Goal: Obtain resource: Download file/media

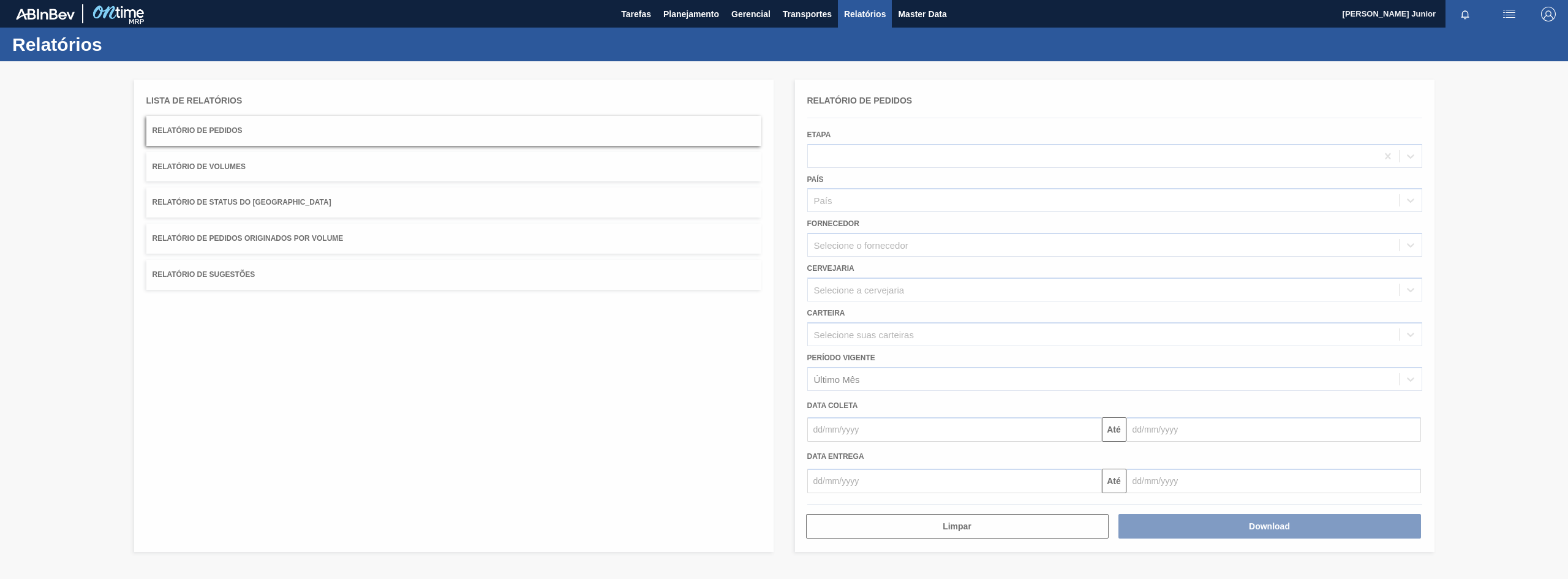
click at [335, 241] on div at bounding box center [784, 321] width 1568 height 518
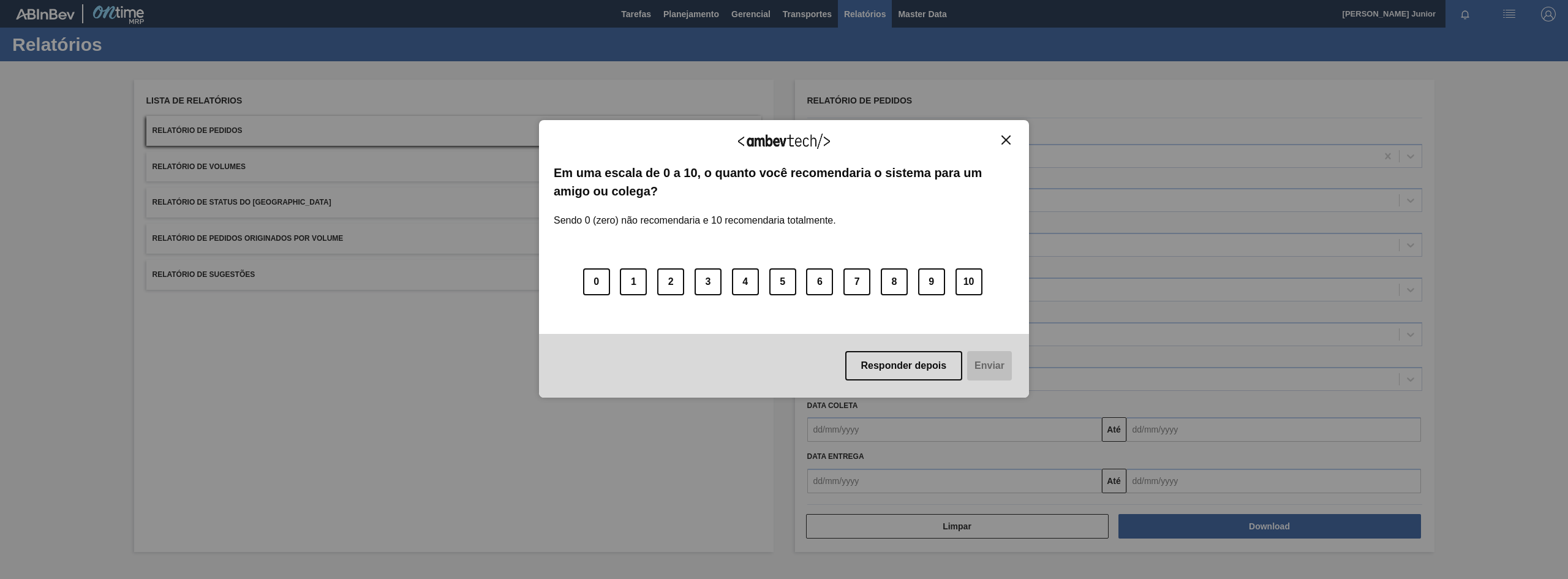
click at [1006, 135] on img "Close" at bounding box center [1006, 140] width 9 height 9
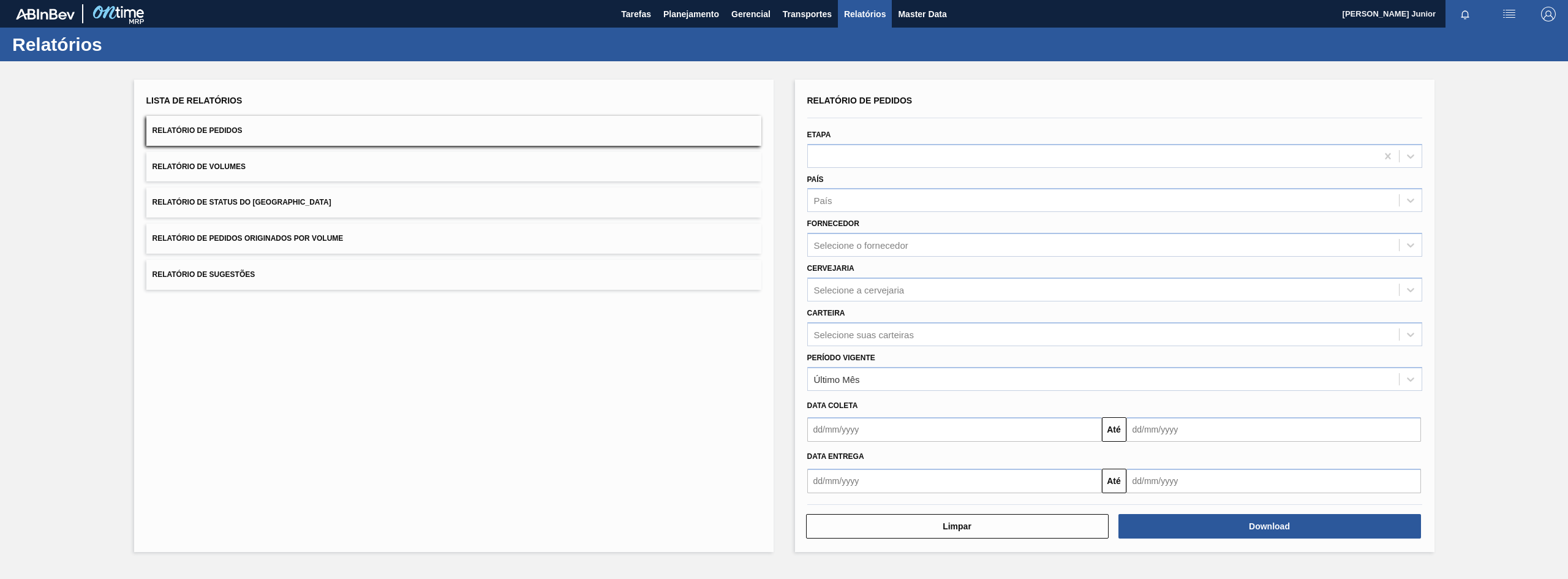
click at [286, 234] on button "Relatório de Pedidos Originados por Volume" at bounding box center [453, 238] width 615 height 30
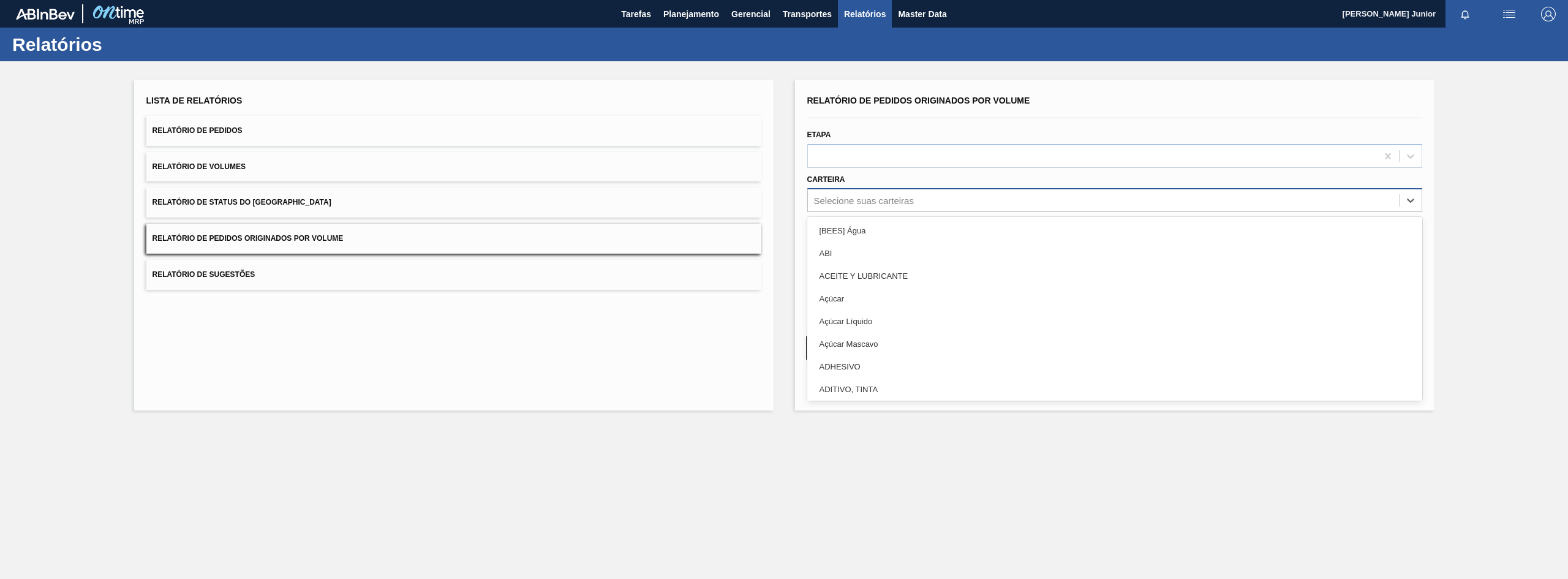
click at [865, 199] on div "Selecione suas carteiras" at bounding box center [864, 200] width 100 height 10
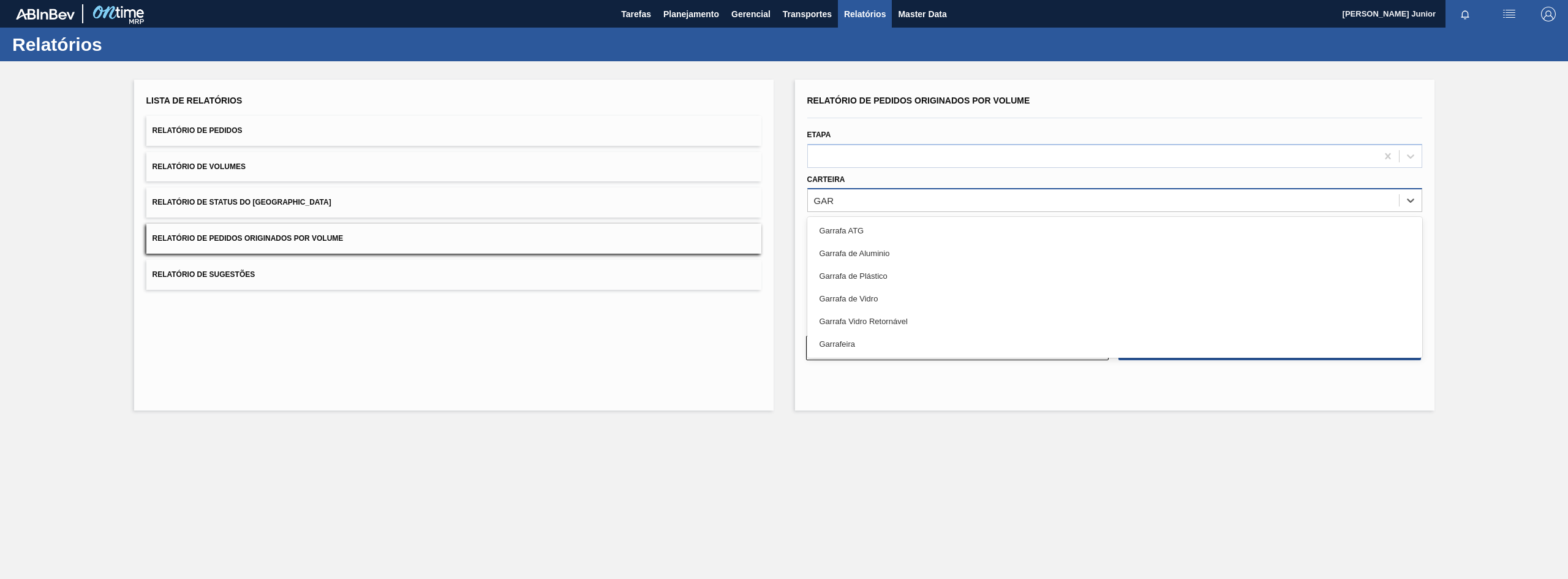
type input "[PERSON_NAME]"
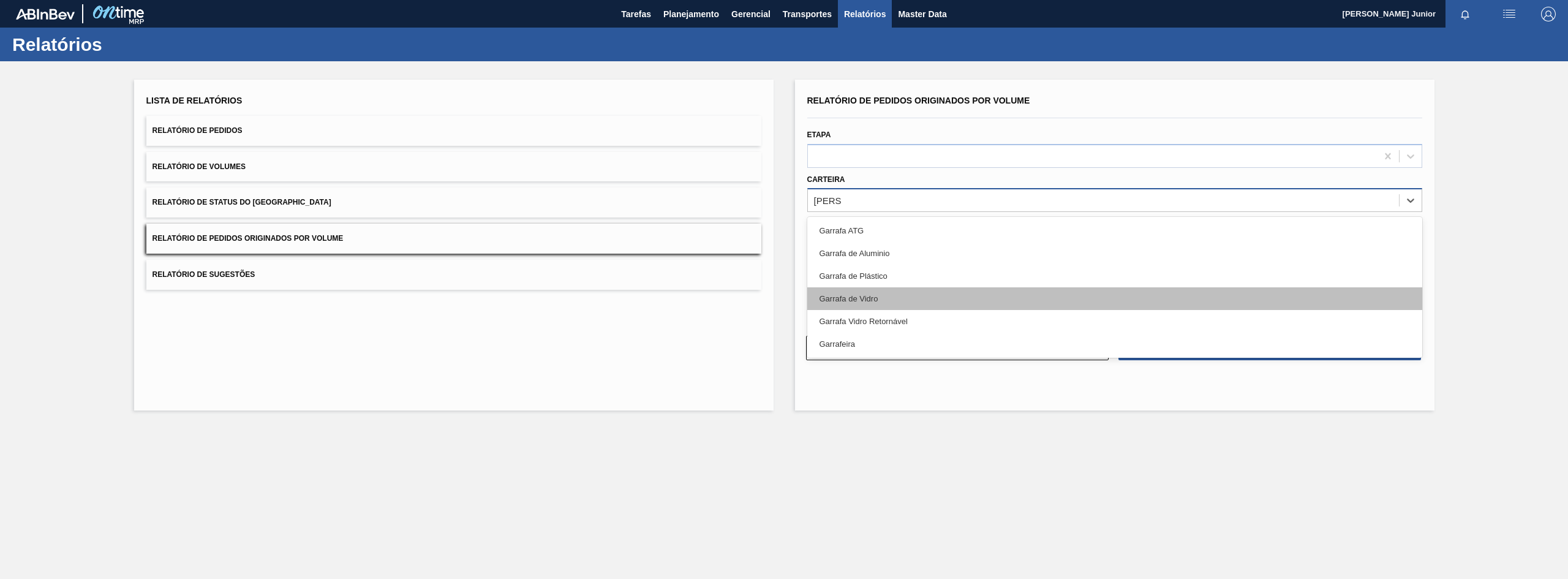
click at [909, 290] on div "Garrafa de Vidro" at bounding box center [1115, 298] width 615 height 23
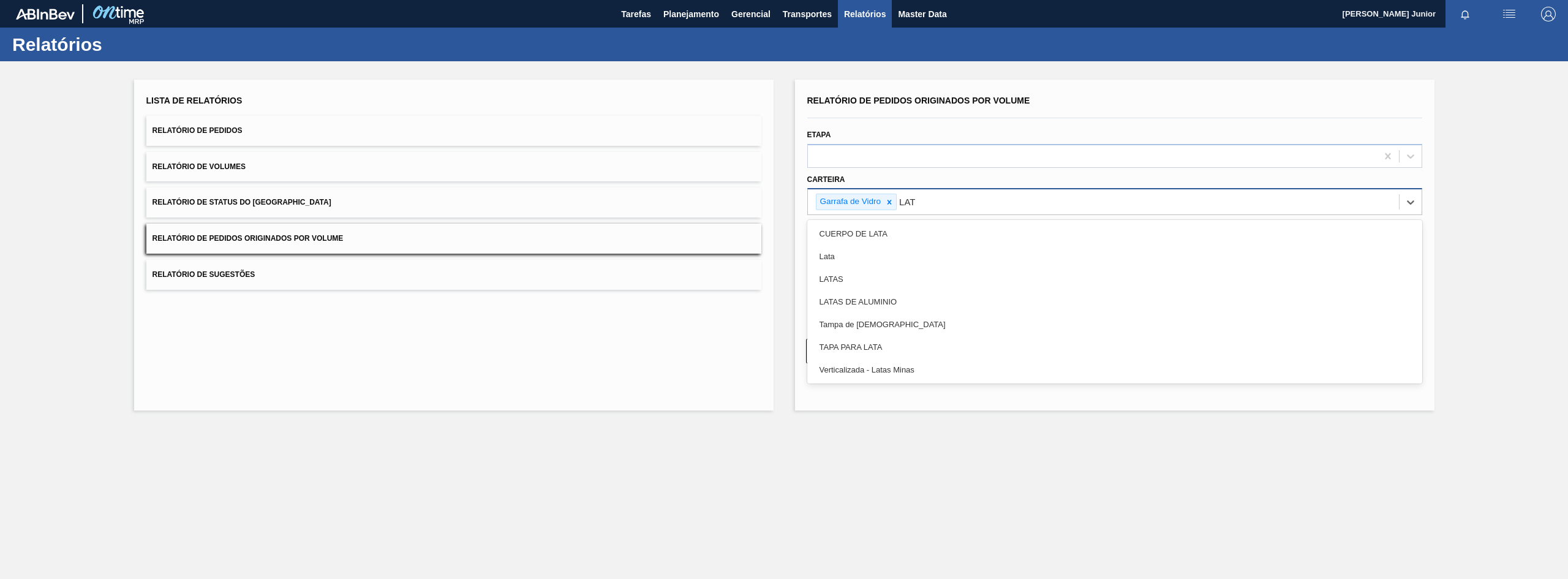
type input "LATA"
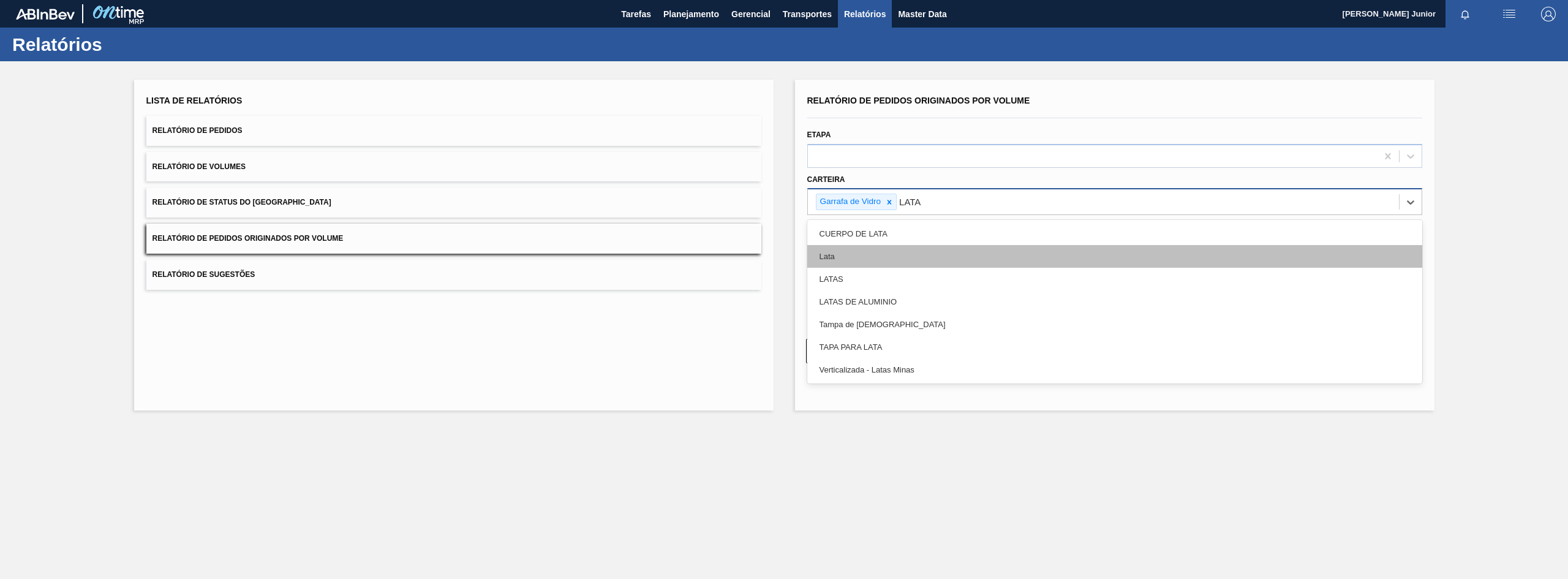
click at [901, 261] on div "Lata" at bounding box center [1115, 256] width 615 height 23
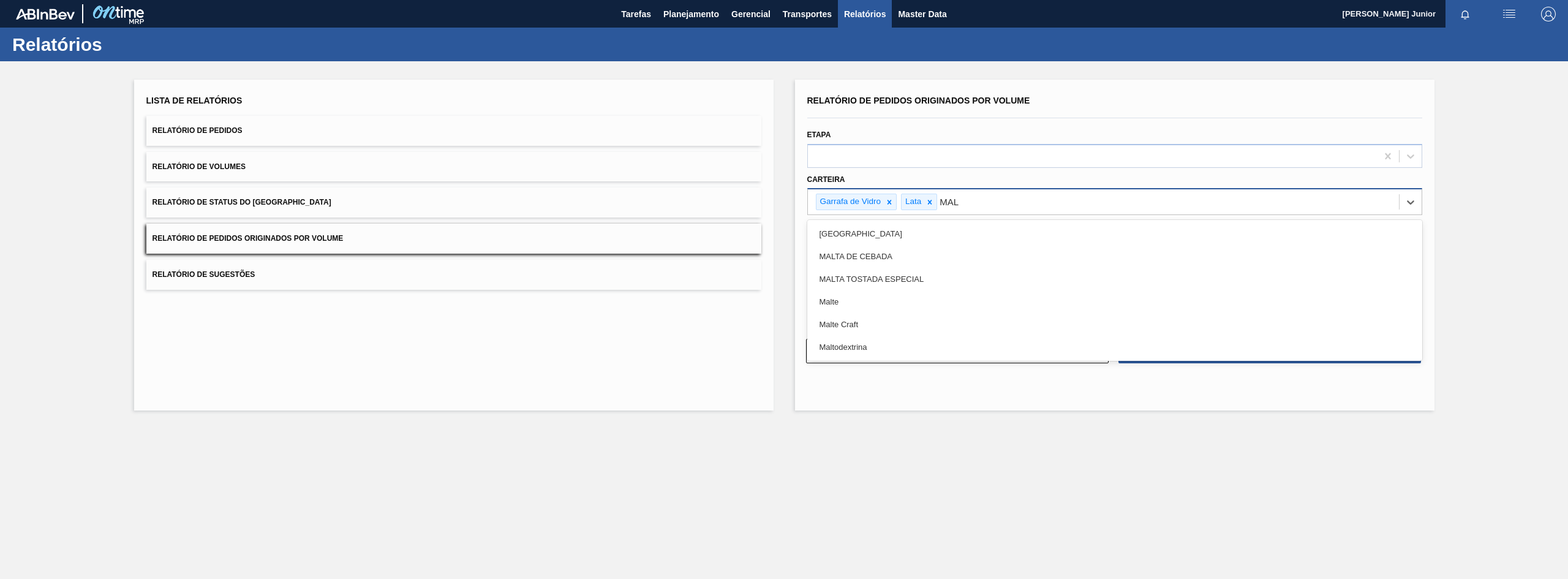
type input "MALT"
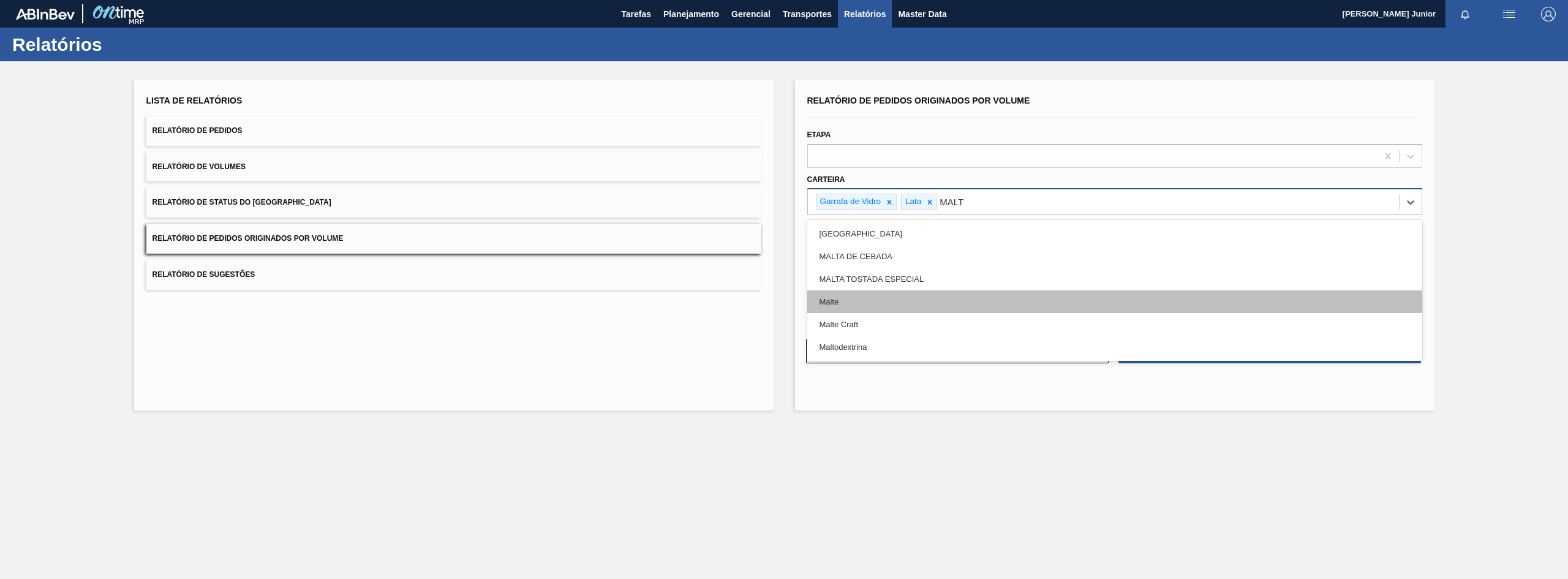
click at [909, 300] on div "Malte" at bounding box center [1115, 301] width 615 height 23
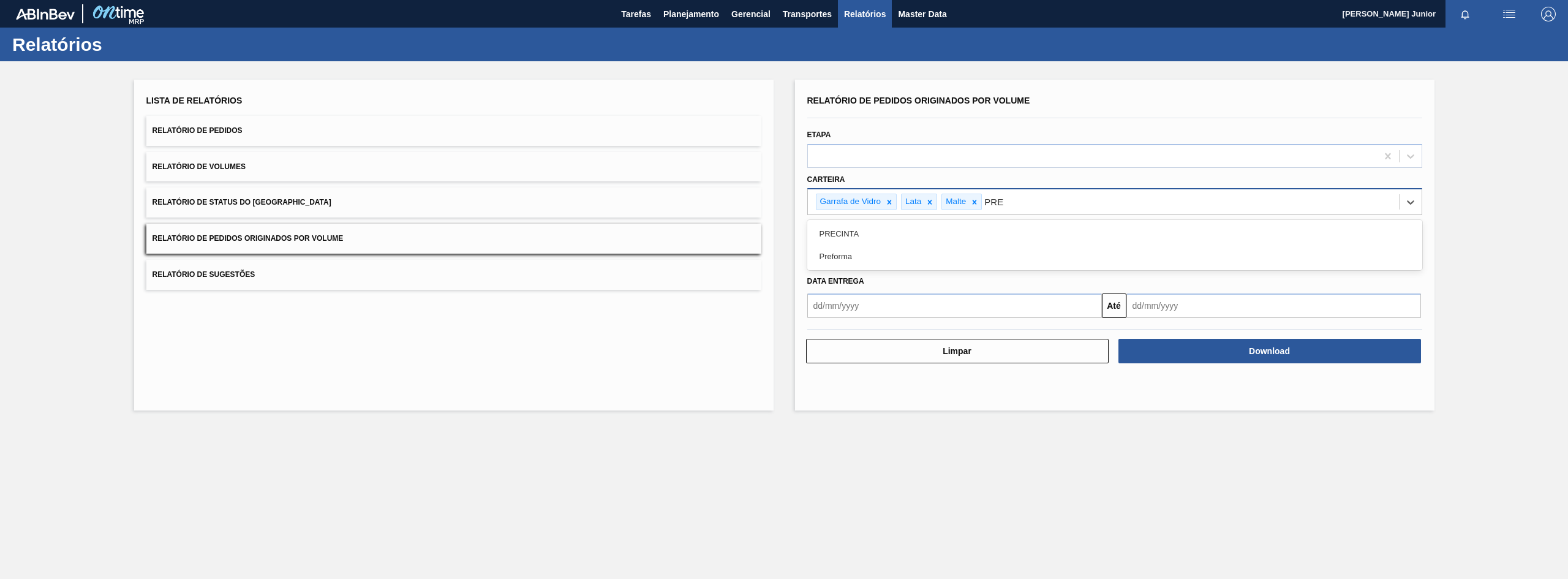
type input "PREF"
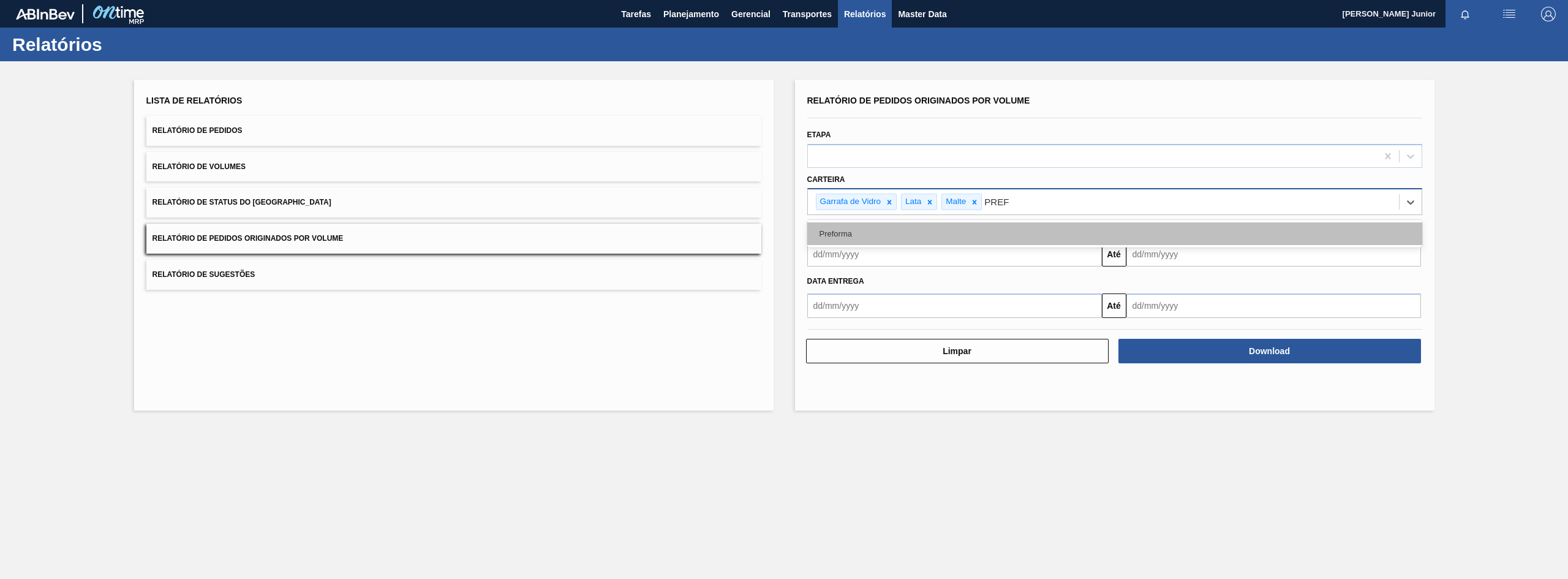
click at [922, 235] on div "Preforma" at bounding box center [1115, 234] width 615 height 23
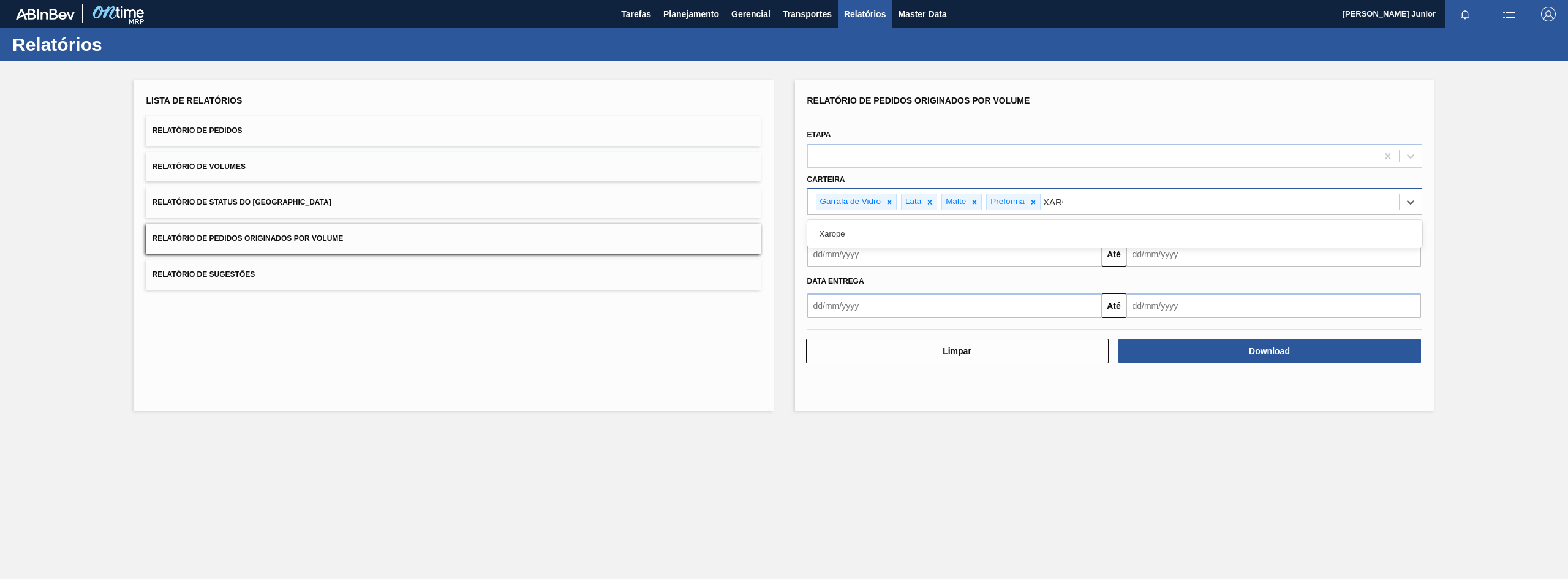
type input "XAROP"
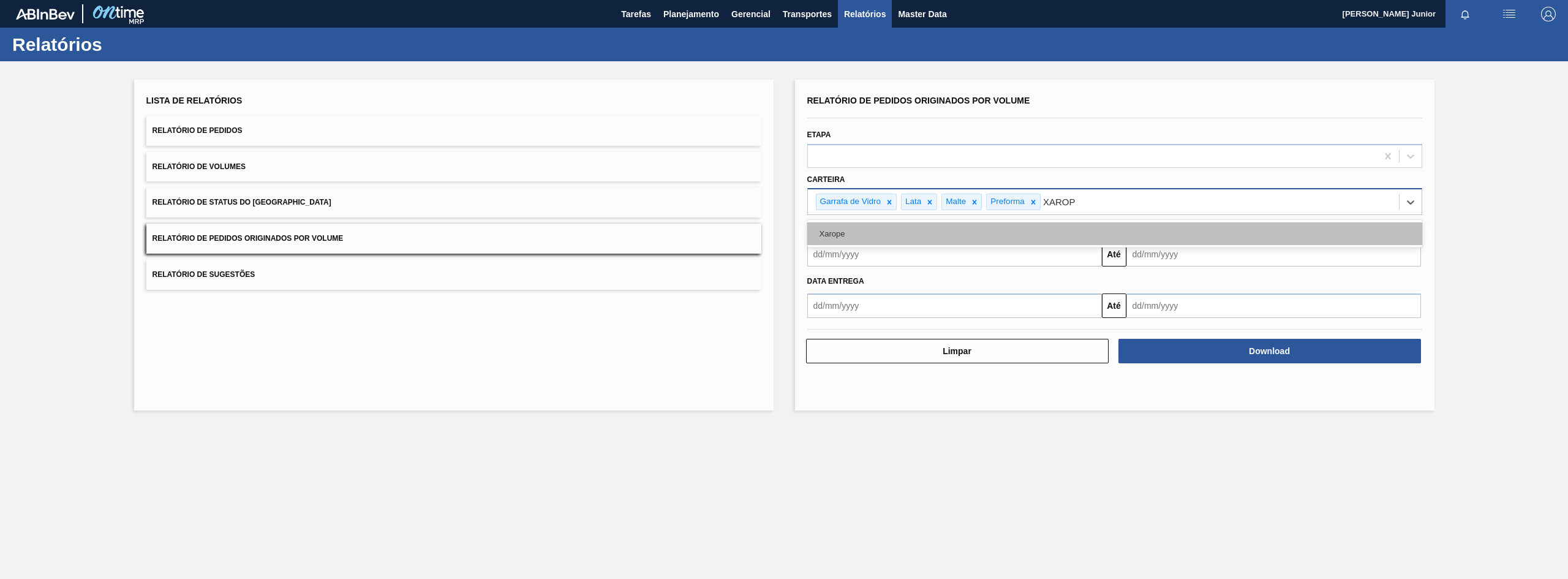
click at [922, 235] on div "Xarope" at bounding box center [1115, 234] width 615 height 23
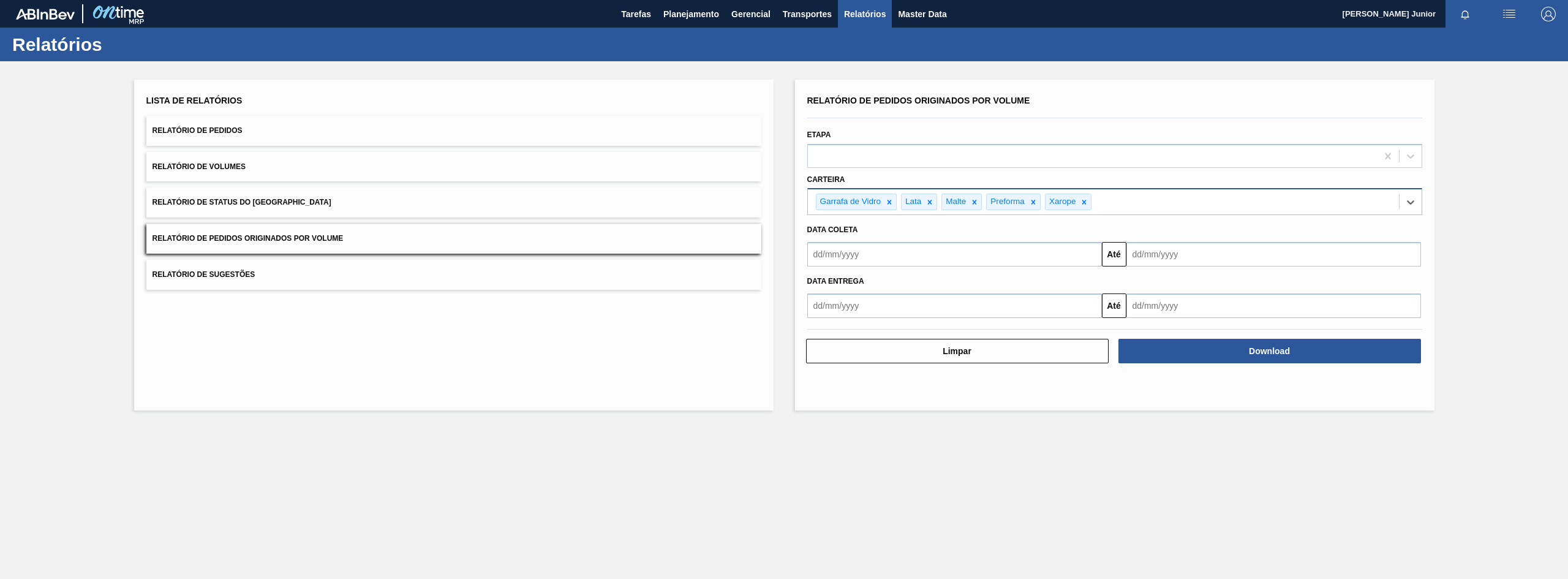
type input "A"
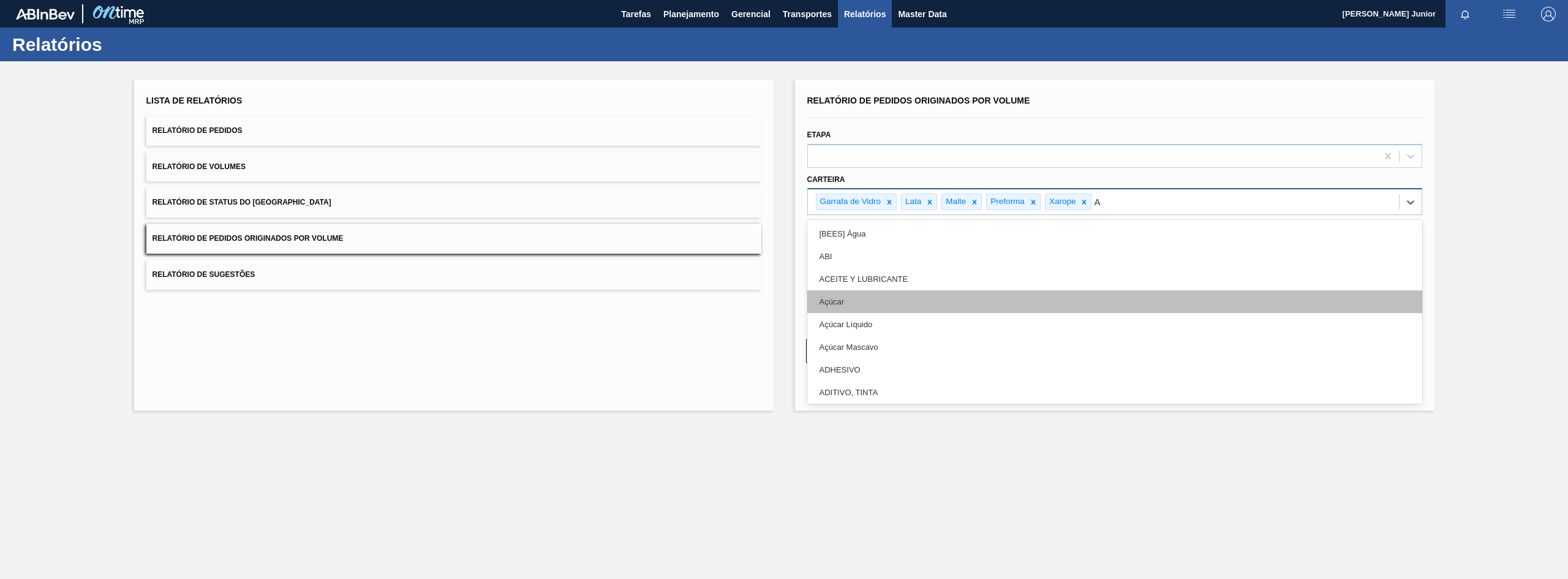
click at [912, 297] on div "Açúcar" at bounding box center [1115, 301] width 615 height 23
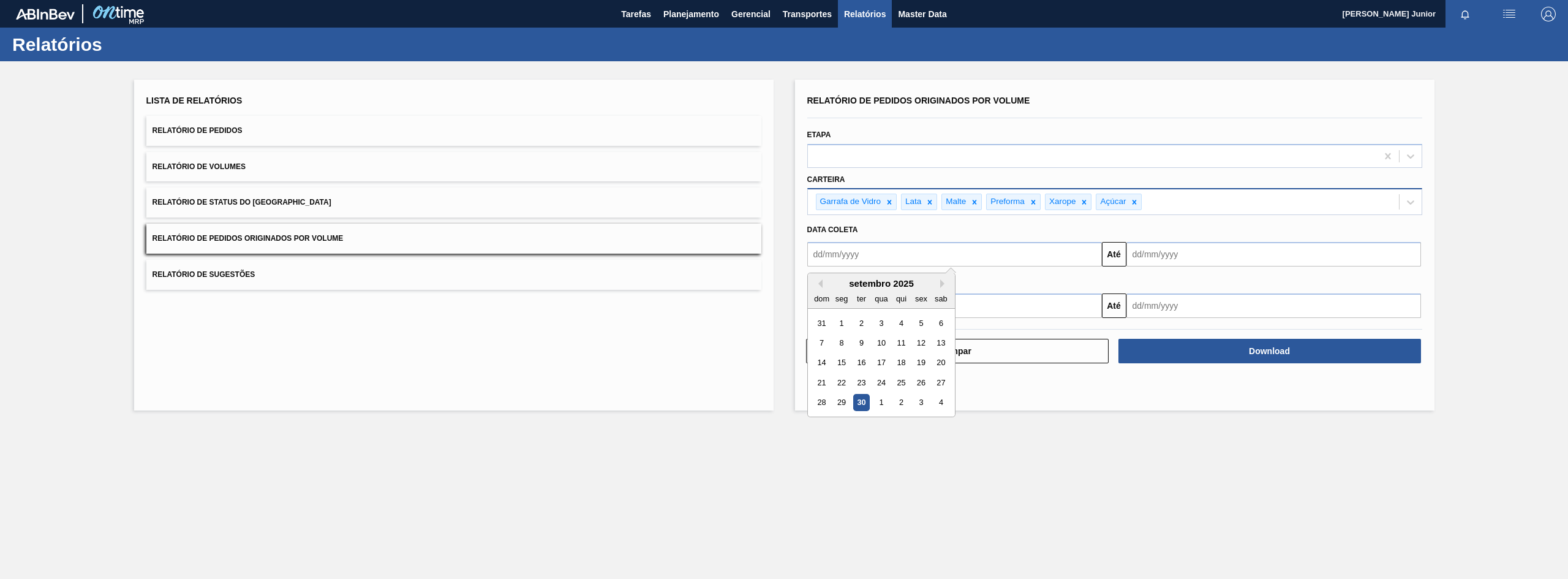
click at [873, 258] on input "text" at bounding box center [954, 254] width 295 height 24
click at [822, 281] on button "Previous Month" at bounding box center [819, 284] width 9 height 9
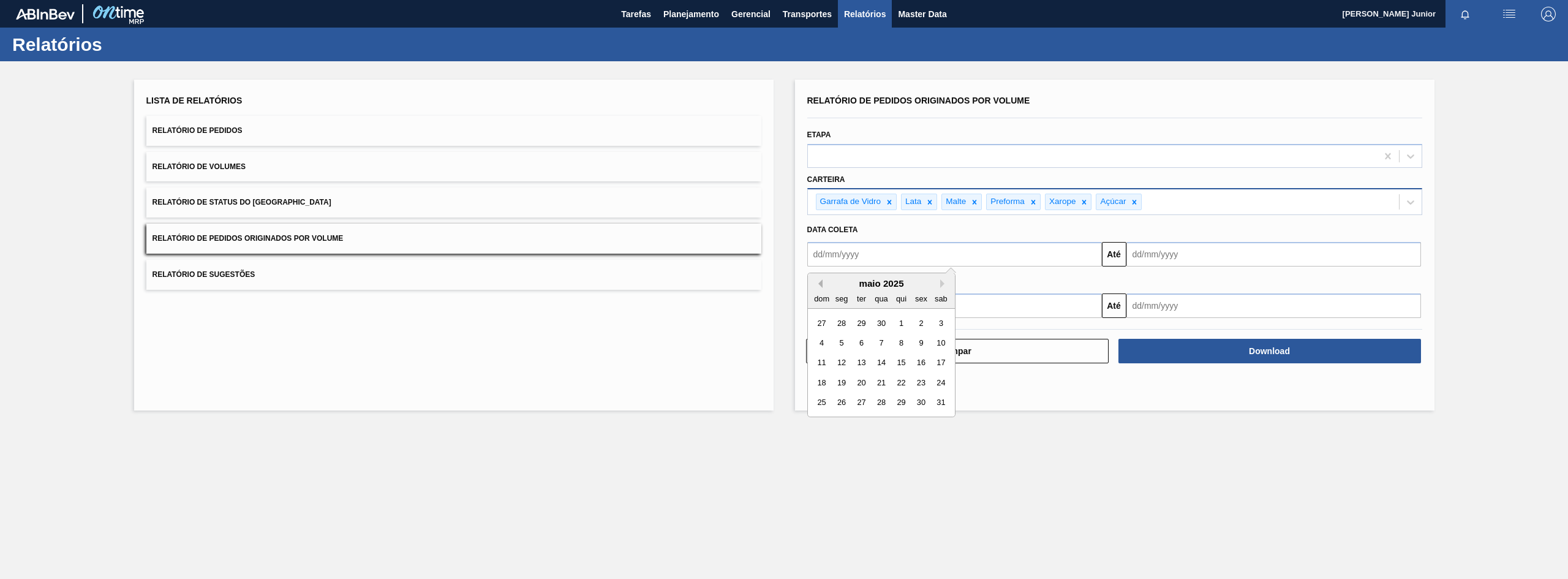
click at [822, 281] on button "Previous Month" at bounding box center [819, 284] width 9 height 9
click at [886, 318] on div "1" at bounding box center [881, 323] width 16 height 16
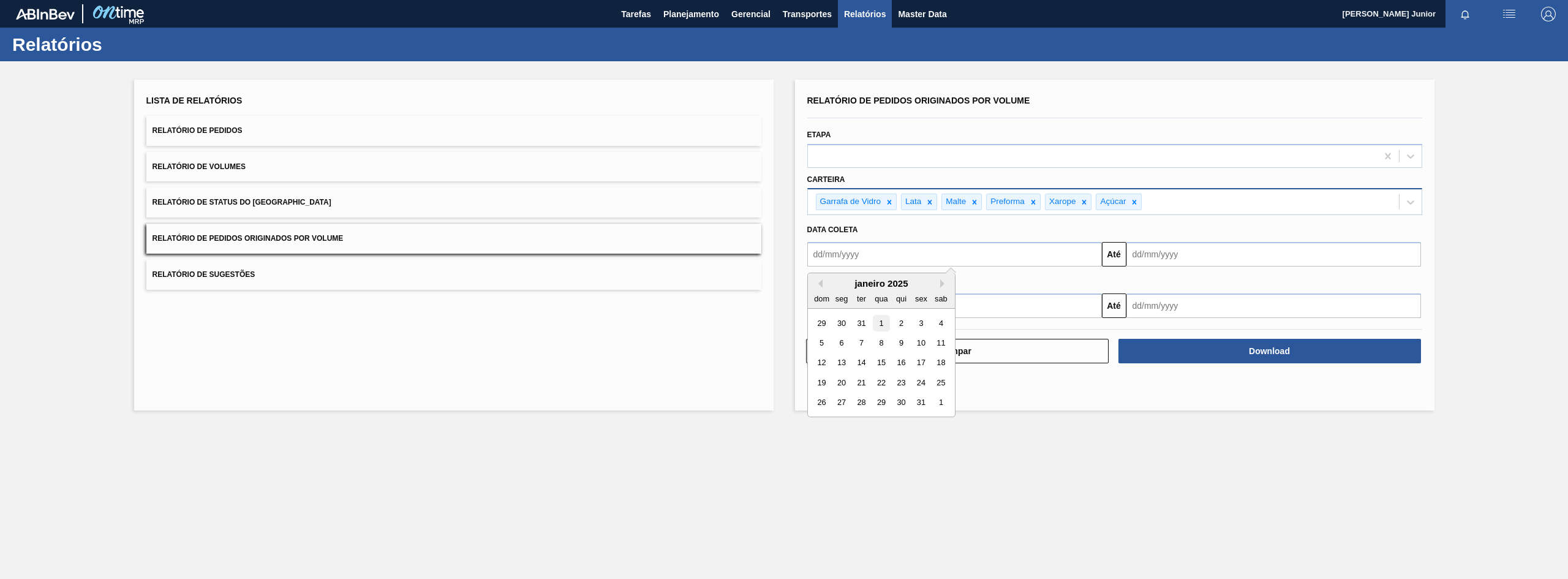
type input "[DATE]"
click at [1178, 250] on input "text" at bounding box center [1273, 254] width 295 height 24
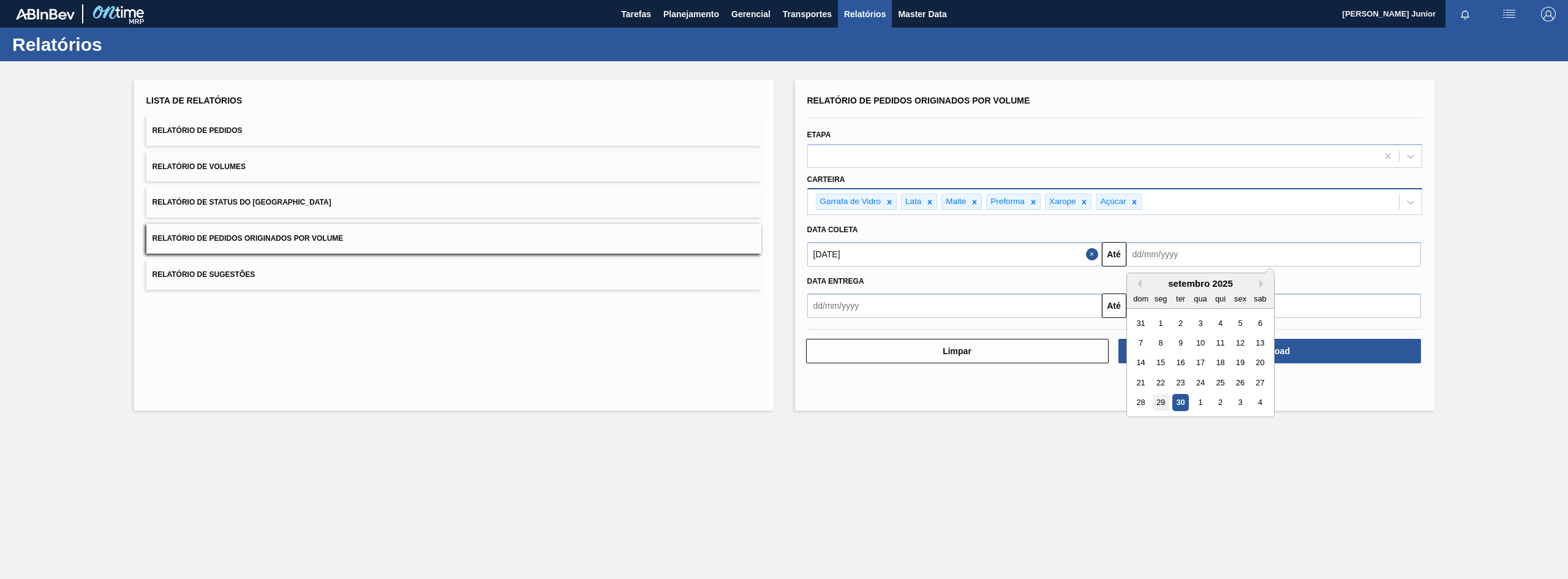
click at [1161, 401] on div "29" at bounding box center [1161, 403] width 16 height 16
type input "[DATE]"
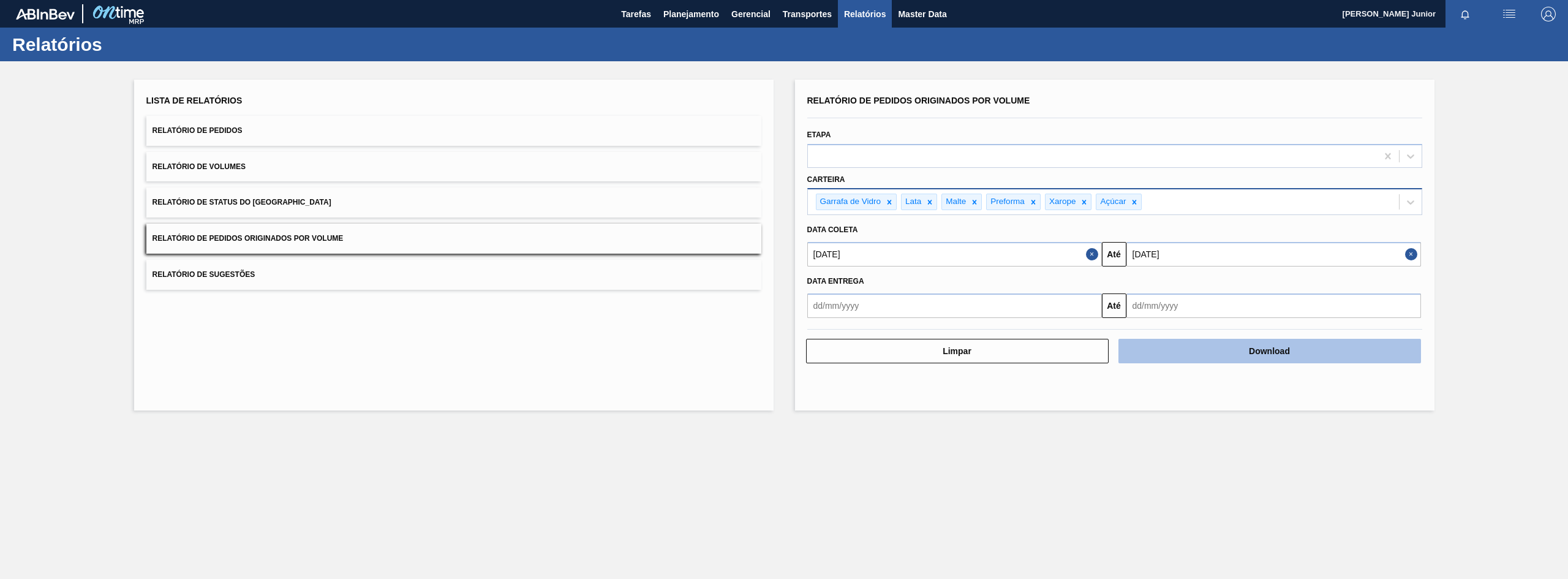
click at [1200, 346] on button "Download" at bounding box center [1270, 351] width 303 height 24
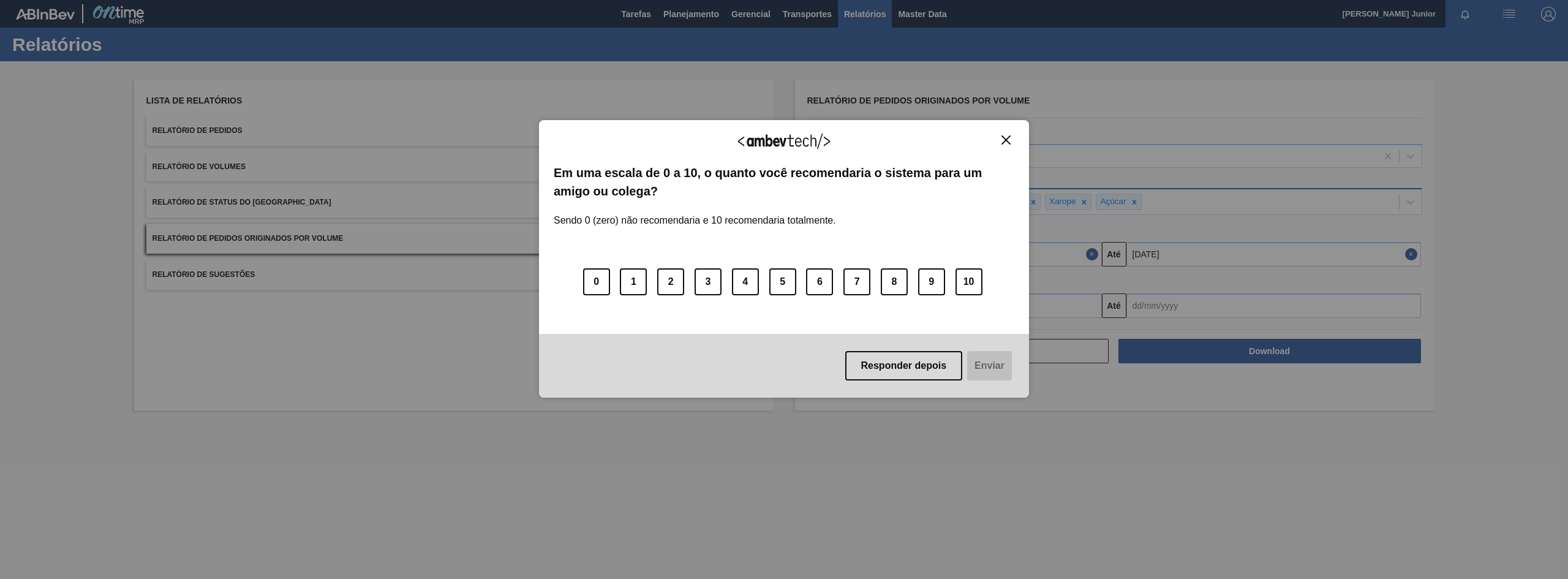
click at [1007, 142] on img "Close" at bounding box center [1006, 140] width 9 height 9
